Goal: Task Accomplishment & Management: Manage account settings

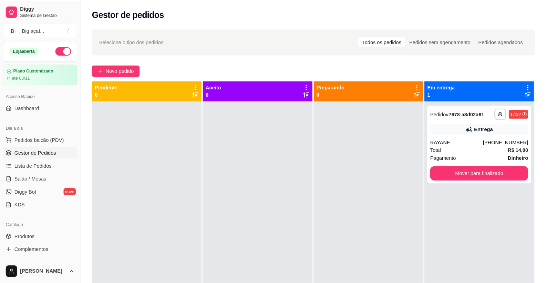
scroll to position [19, 0]
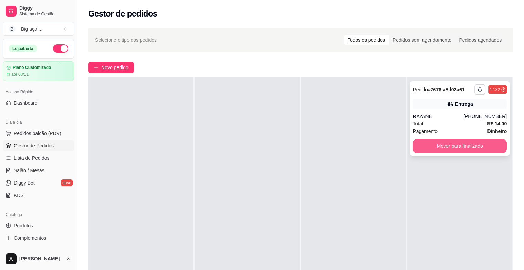
click at [467, 150] on button "Mover para finalizado" at bounding box center [460, 146] width 94 height 14
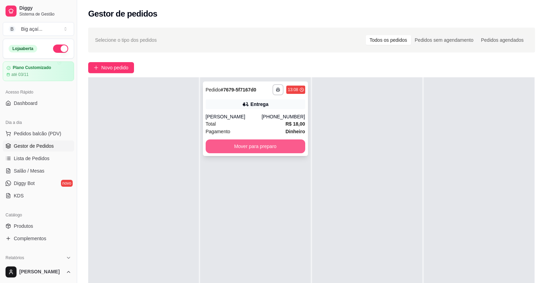
click at [277, 144] on button "Mover para preparo" at bounding box center [256, 146] width 100 height 14
click at [31, 134] on span "Pedidos balcão (PDV)" at bounding box center [38, 133] width 48 height 7
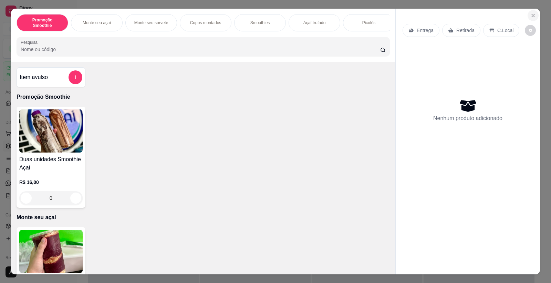
click at [524, 16] on icon "Close" at bounding box center [534, 16] width 6 height 6
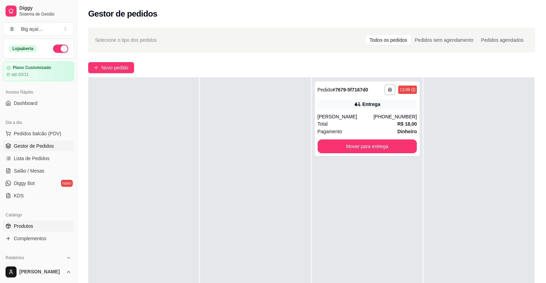
click at [23, 227] on span "Produtos" at bounding box center [23, 225] width 19 height 7
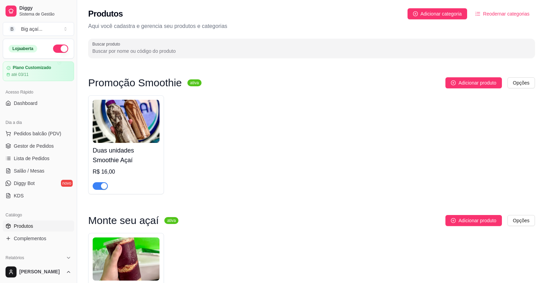
click at [101, 186] on button "button" at bounding box center [100, 186] width 15 height 8
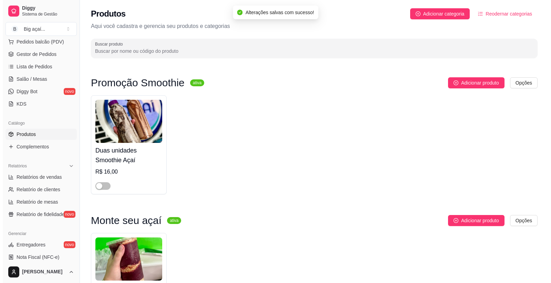
scroll to position [104, 0]
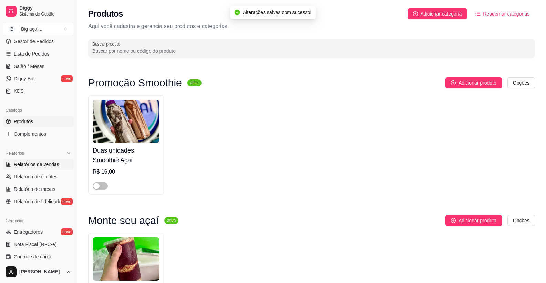
click at [36, 166] on span "Relatórios de vendas" at bounding box center [36, 164] width 45 height 7
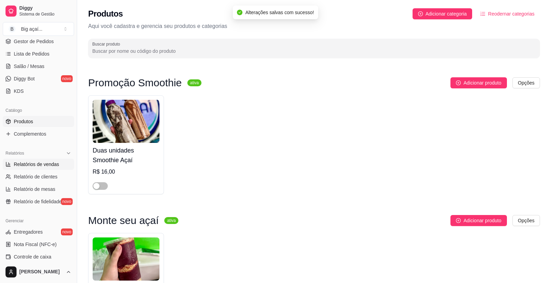
select select "ALL"
select select "0"
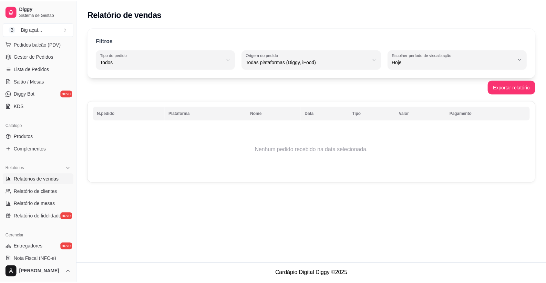
scroll to position [84, 0]
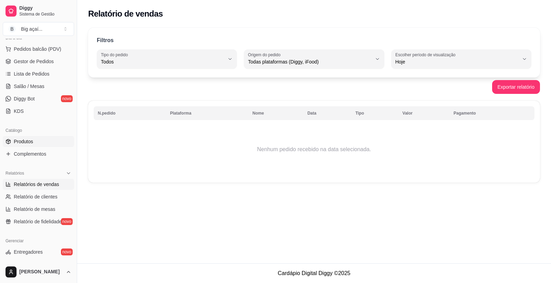
click at [27, 136] on link "Produtos" at bounding box center [38, 141] width 71 height 11
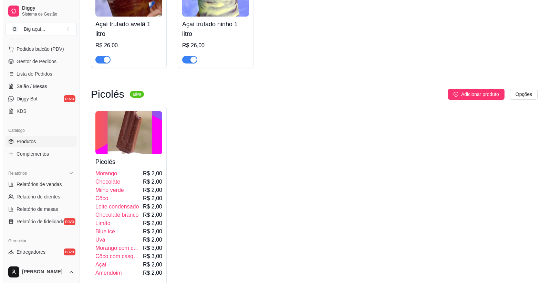
scroll to position [1151, 0]
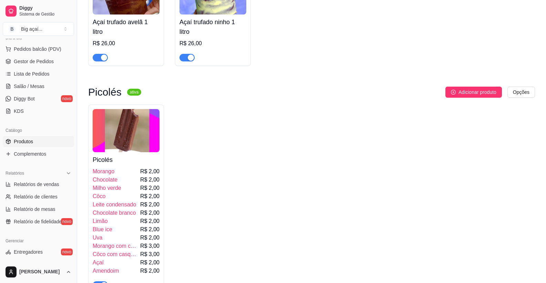
click at [125, 225] on div "Limão R$ 2,00" at bounding box center [126, 221] width 67 height 8
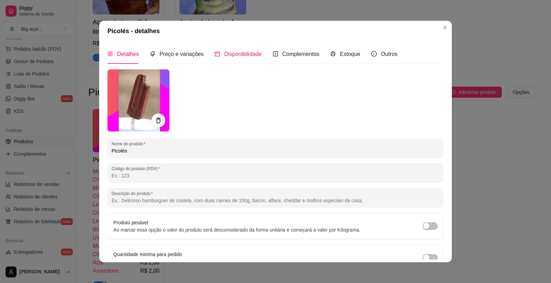
click at [244, 55] on span "Disponibilidade" at bounding box center [243, 54] width 38 height 6
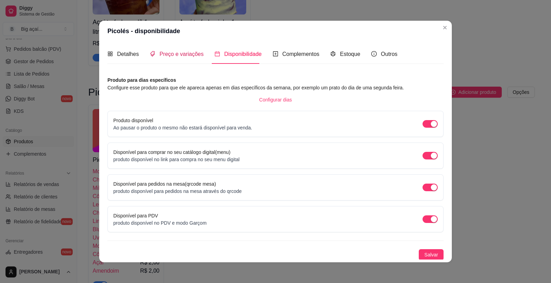
click at [188, 52] on span "Preço e variações" at bounding box center [182, 54] width 44 height 6
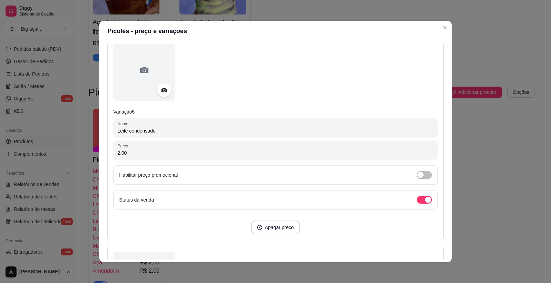
scroll to position [979, 0]
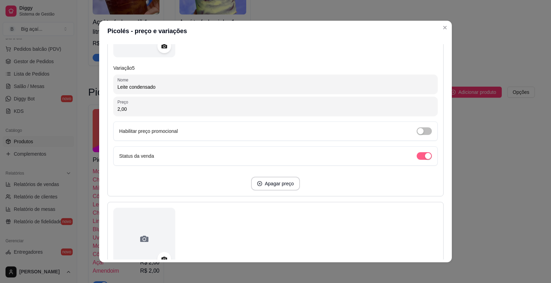
click at [417, 157] on span "button" at bounding box center [424, 156] width 15 height 8
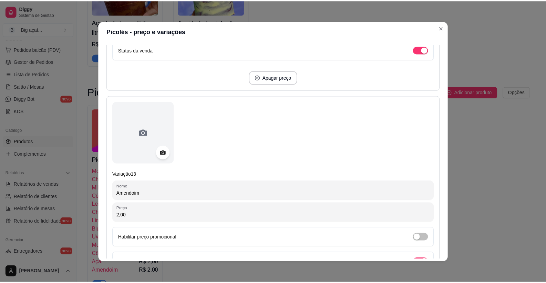
scroll to position [2665, 0]
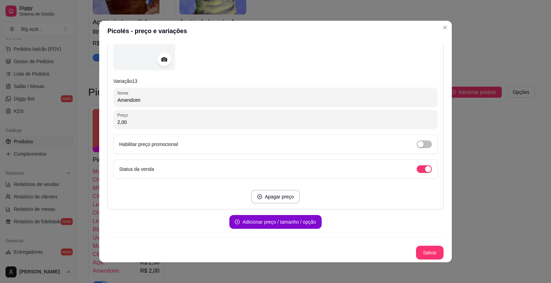
drag, startPoint x: 418, startPoint y: 173, endPoint x: 429, endPoint y: 195, distance: 24.0
click at [418, 174] on div "Status da venda" at bounding box center [275, 168] width 325 height 19
click at [425, 168] on div "button" at bounding box center [428, 169] width 6 height 6
click at [431, 255] on button "Salvar" at bounding box center [430, 252] width 28 height 14
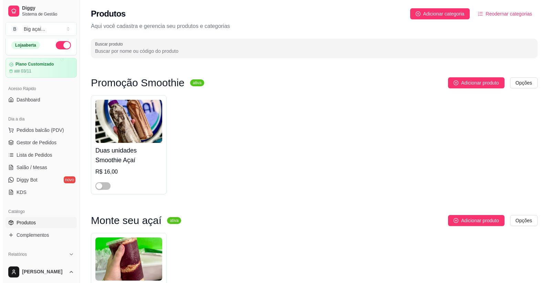
scroll to position [0, 0]
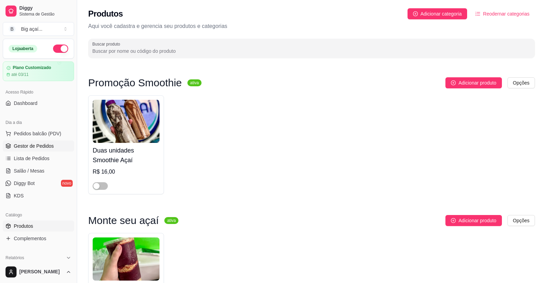
click at [38, 142] on link "Gestor de Pedidos" at bounding box center [38, 145] width 71 height 11
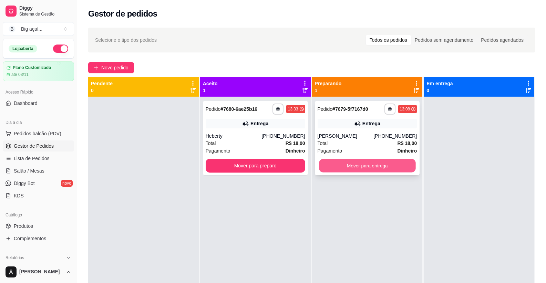
click at [377, 161] on button "Mover para entrega" at bounding box center [367, 165] width 96 height 13
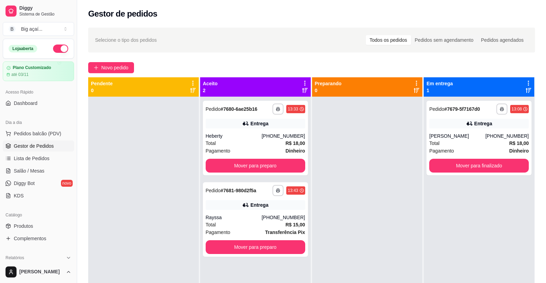
click at [395, 163] on div at bounding box center [367, 237] width 111 height 283
click at [31, 131] on span "Pedidos balcão (PDV)" at bounding box center [38, 133] width 48 height 7
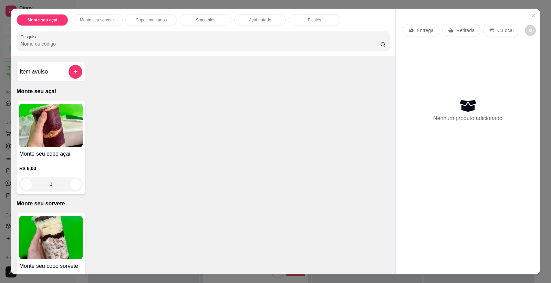
click at [30, 129] on img at bounding box center [50, 125] width 63 height 43
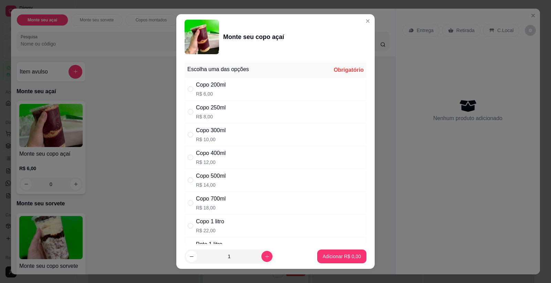
click at [212, 87] on div "Copo 200ml" at bounding box center [211, 85] width 30 height 8
radio input "true"
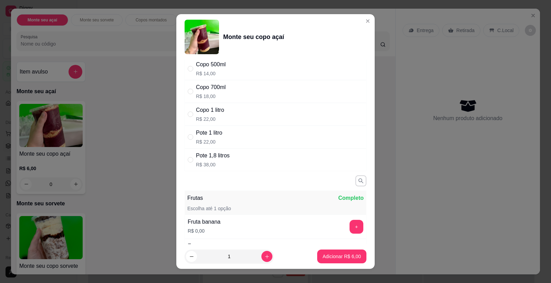
scroll to position [166, 0]
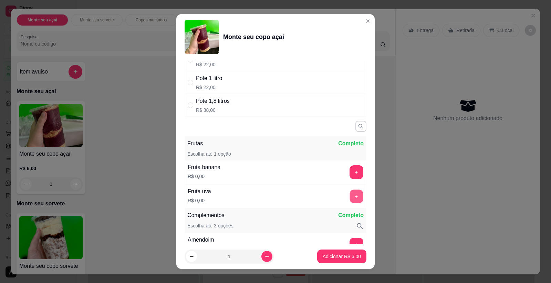
click at [350, 199] on button "+" at bounding box center [356, 196] width 13 height 13
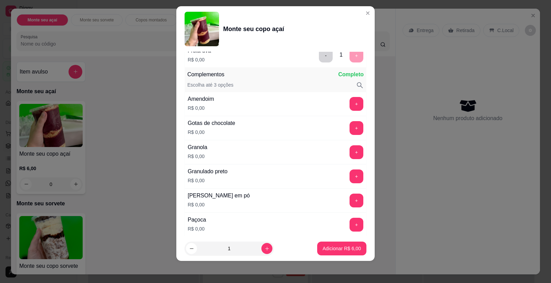
scroll to position [272, 0]
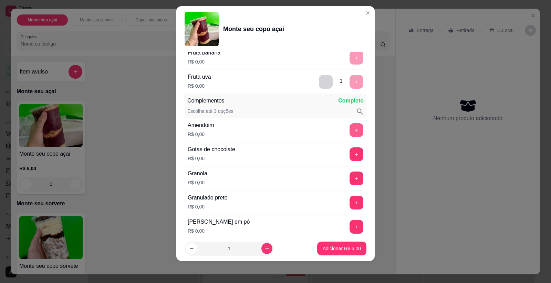
click at [350, 130] on button "+" at bounding box center [357, 130] width 14 height 14
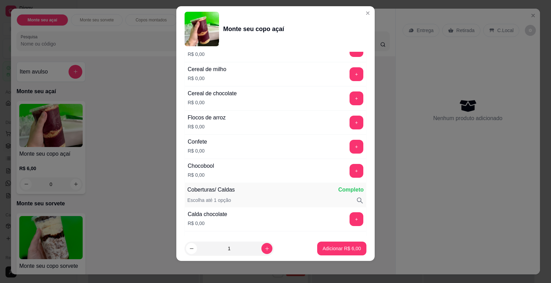
scroll to position [523, 0]
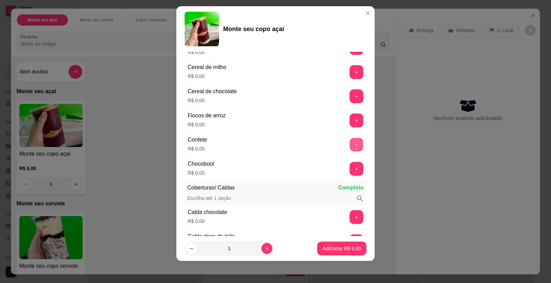
click at [350, 142] on button "+" at bounding box center [356, 144] width 13 height 13
click at [350, 170] on button "+" at bounding box center [356, 168] width 13 height 13
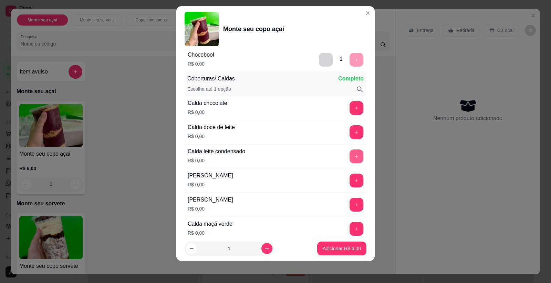
scroll to position [652, 0]
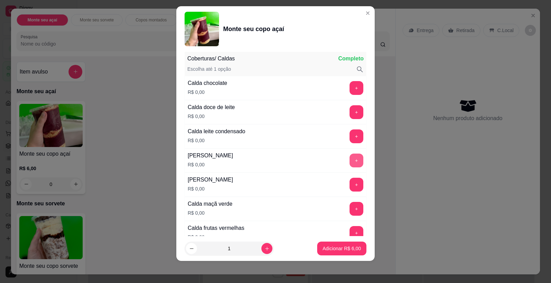
click at [350, 156] on button "+" at bounding box center [357, 160] width 14 height 14
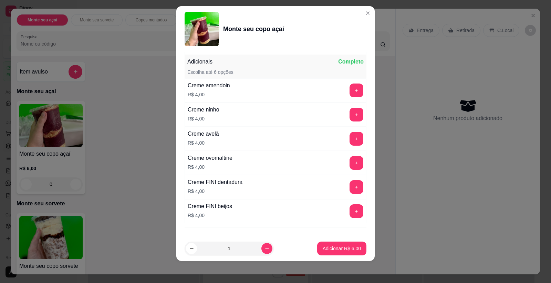
scroll to position [966, 0]
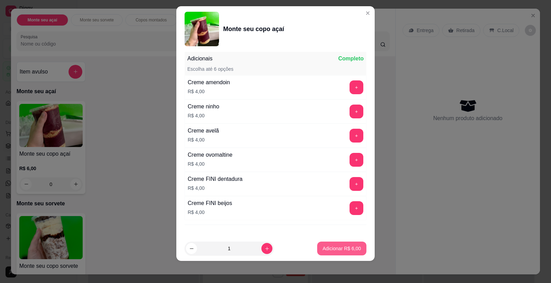
click at [330, 250] on p "Adicionar R$ 6,00" at bounding box center [342, 248] width 38 height 7
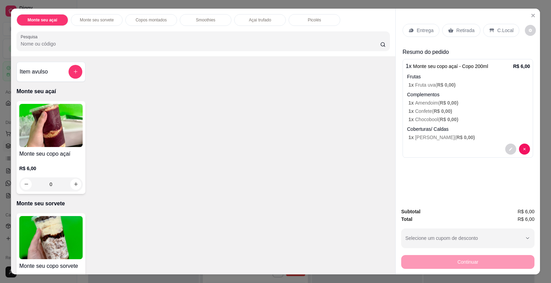
click at [459, 32] on p "Retirada" at bounding box center [466, 30] width 18 height 7
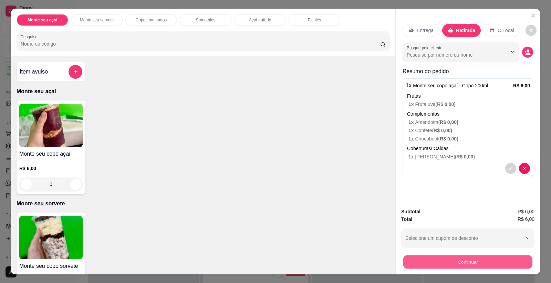
click at [468, 260] on button "Continuar" at bounding box center [468, 261] width 129 height 13
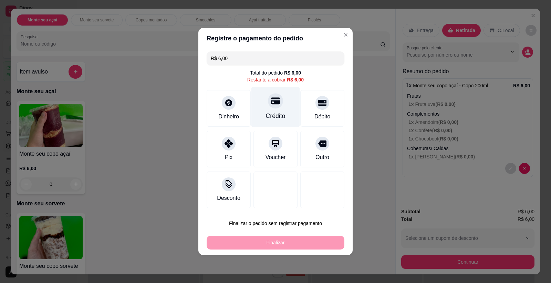
click at [267, 106] on div "Crédito" at bounding box center [276, 107] width 49 height 40
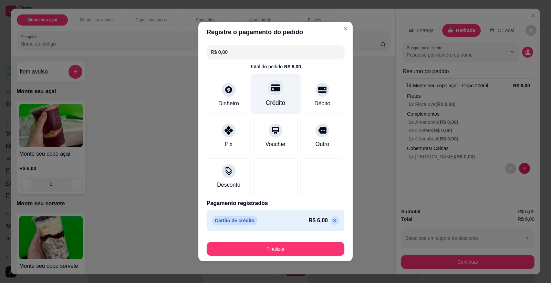
click at [273, 99] on div "Crédito" at bounding box center [276, 102] width 20 height 9
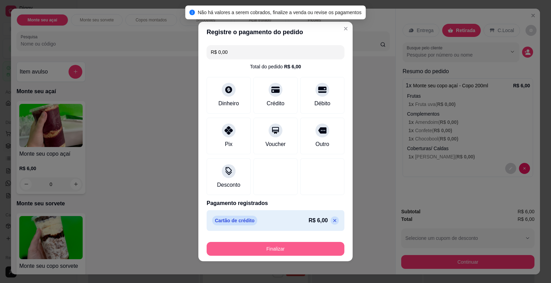
click at [267, 251] on button "Finalizar" at bounding box center [276, 249] width 138 height 14
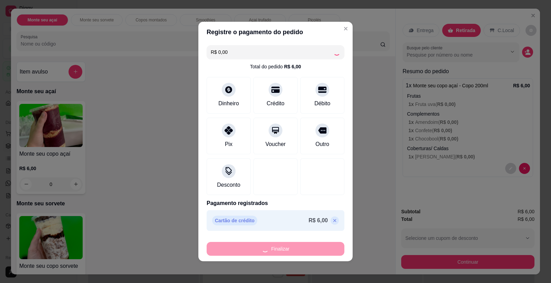
type input "-R$ 6,00"
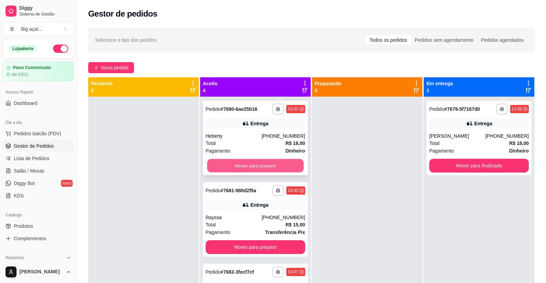
click at [226, 164] on button "Mover para preparo" at bounding box center [255, 165] width 96 height 13
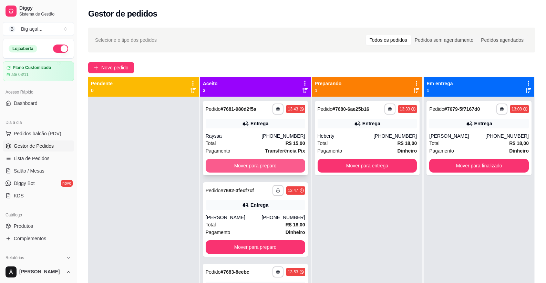
click at [238, 163] on button "Mover para preparo" at bounding box center [256, 166] width 100 height 14
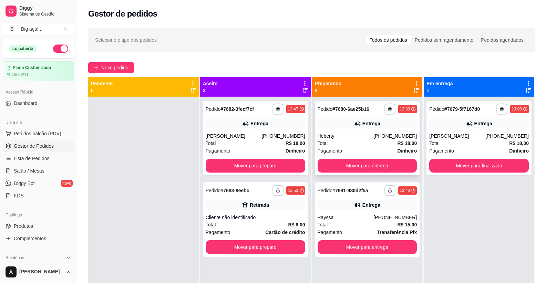
click at [333, 158] on div "**********" at bounding box center [367, 138] width 105 height 74
click at [359, 161] on button "Mover para entrega" at bounding box center [368, 166] width 100 height 14
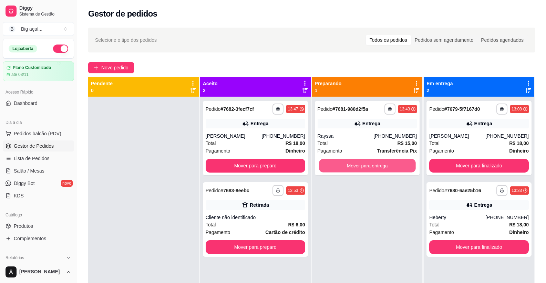
click at [359, 161] on button "Mover para entrega" at bounding box center [367, 165] width 96 height 13
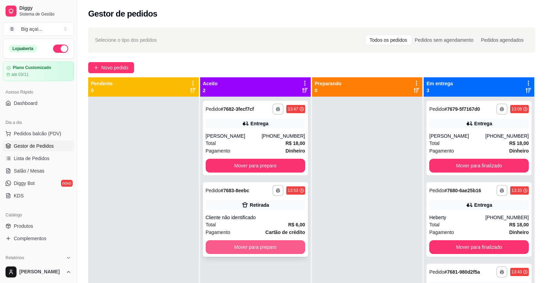
click at [261, 244] on button "Mover para preparo" at bounding box center [256, 247] width 100 height 14
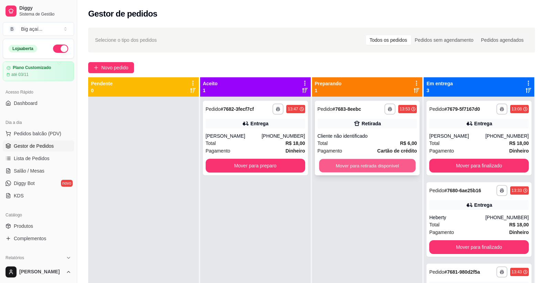
click at [370, 161] on button "Mover para retirada disponível" at bounding box center [367, 165] width 96 height 13
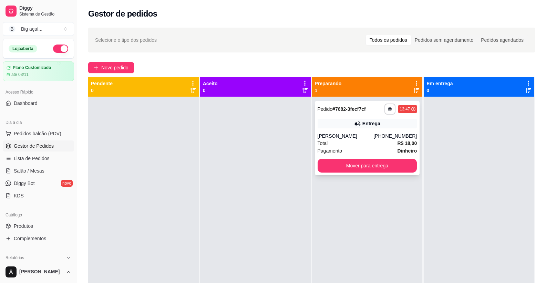
click at [349, 140] on div "Total R$ 18,00" at bounding box center [368, 143] width 100 height 8
click at [344, 162] on button "Mover para entrega" at bounding box center [368, 166] width 100 height 14
click at [354, 165] on button "Mover para entrega" at bounding box center [367, 165] width 96 height 13
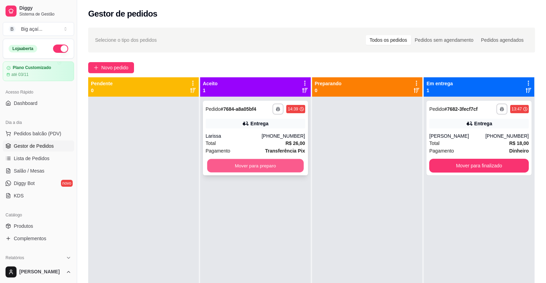
click at [287, 170] on button "Mover para preparo" at bounding box center [255, 165] width 96 height 13
click at [271, 167] on button "Mover para preparo" at bounding box center [256, 166] width 100 height 14
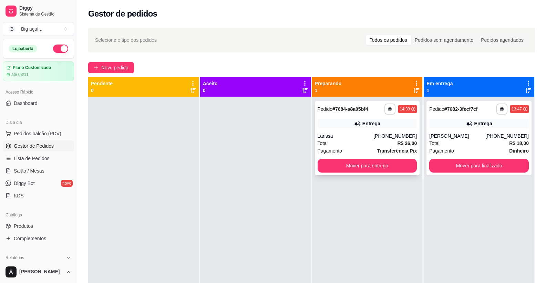
click at [371, 138] on div "Larissa" at bounding box center [346, 135] width 56 height 7
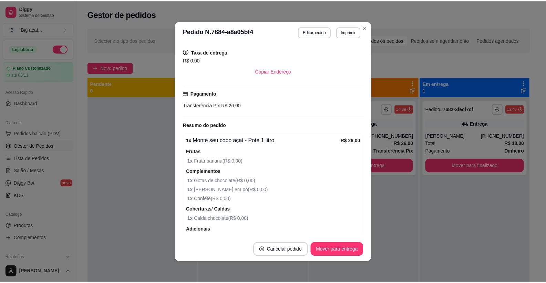
scroll to position [177, 0]
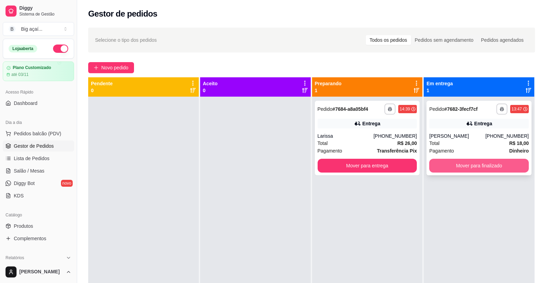
click at [479, 162] on button "Mover para finalizado" at bounding box center [479, 166] width 100 height 14
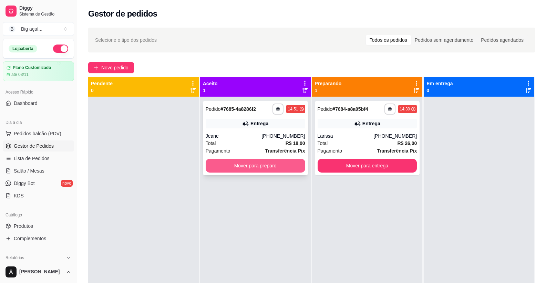
click at [261, 166] on button "Mover para preparo" at bounding box center [256, 166] width 100 height 14
click at [281, 164] on button "Mover para preparo" at bounding box center [255, 165] width 96 height 13
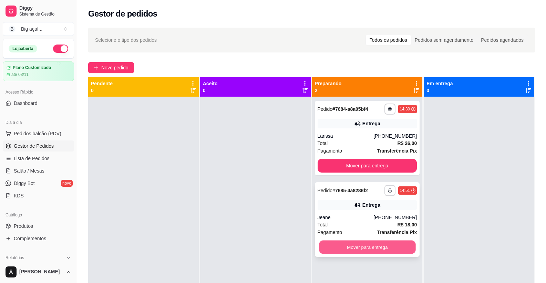
click at [388, 243] on button "Mover para entrega" at bounding box center [367, 246] width 96 height 13
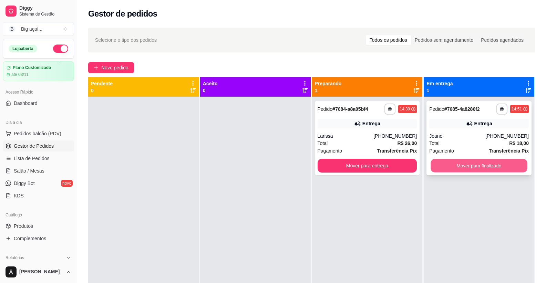
click at [471, 168] on button "Mover para finalizado" at bounding box center [479, 165] width 96 height 13
